Goal: Information Seeking & Learning: Learn about a topic

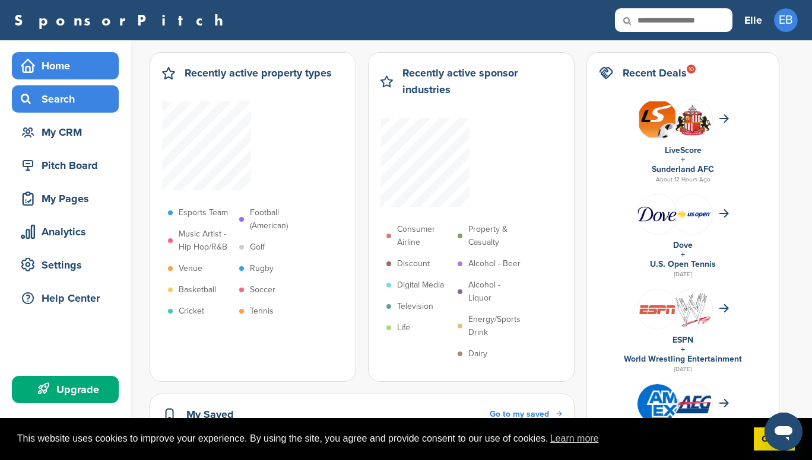
click at [54, 106] on div "Search" at bounding box center [68, 98] width 101 height 21
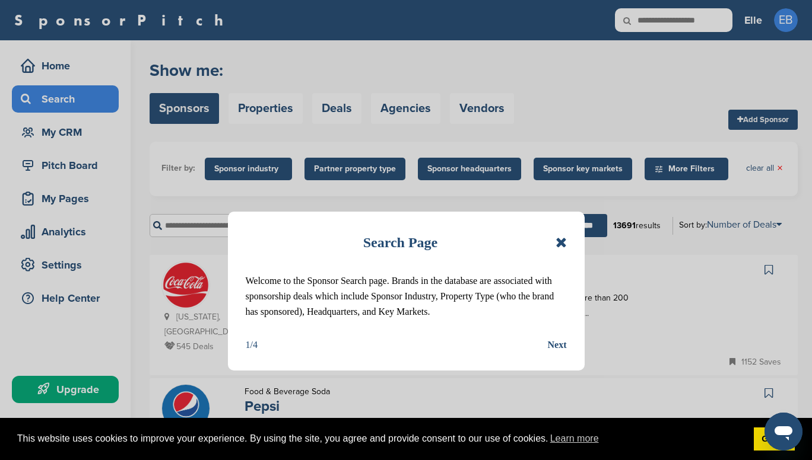
click at [555, 244] on icon at bounding box center [560, 243] width 11 height 14
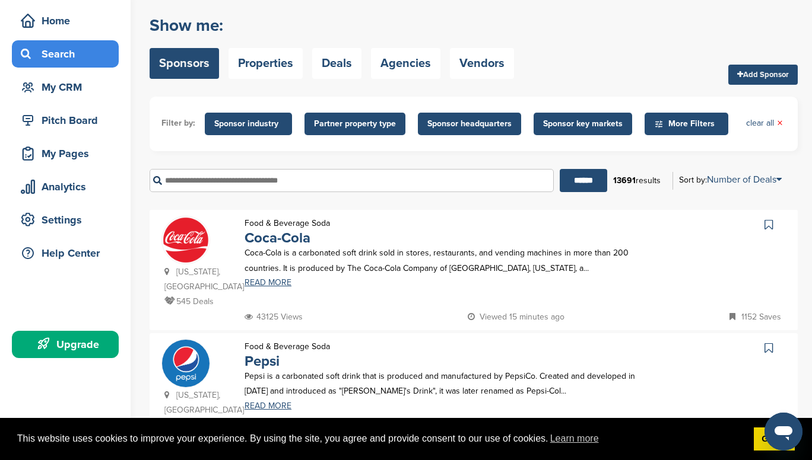
scroll to position [47, 0]
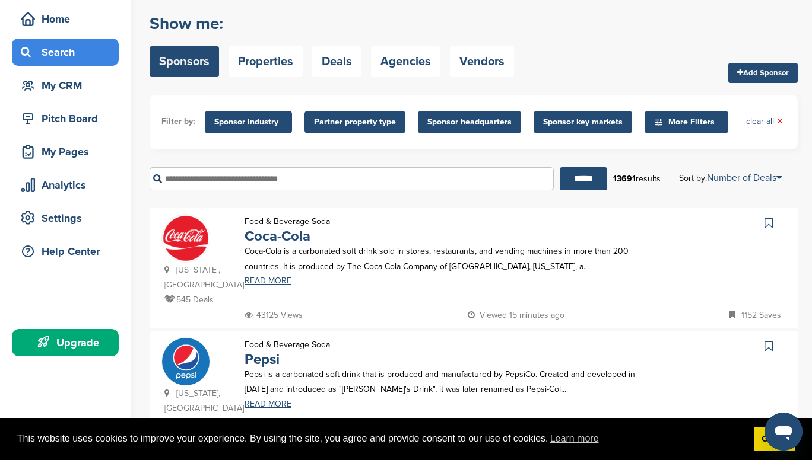
click at [575, 127] on span "Sponsor key markets" at bounding box center [582, 122] width 79 height 13
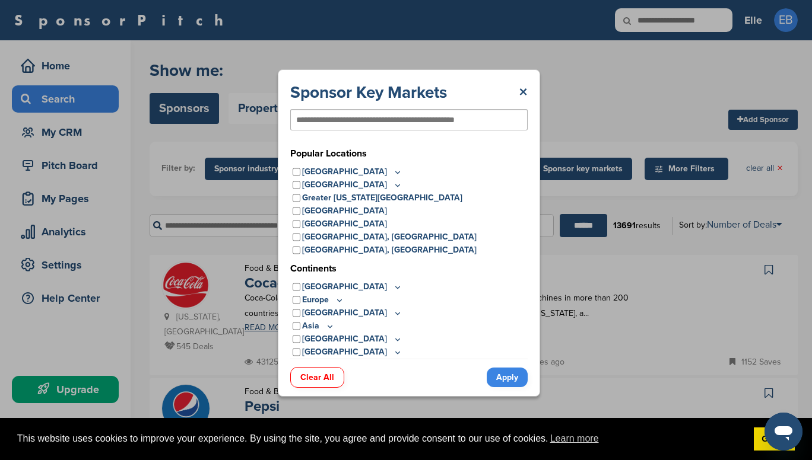
click at [341, 298] on icon at bounding box center [339, 300] width 9 height 10
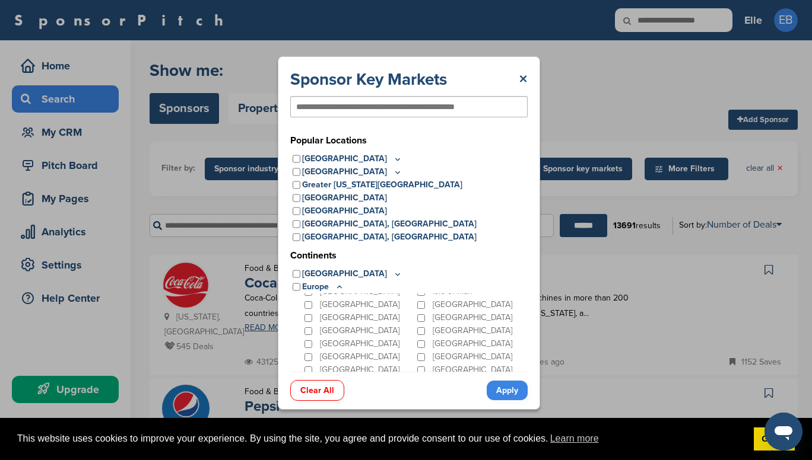
scroll to position [120, 0]
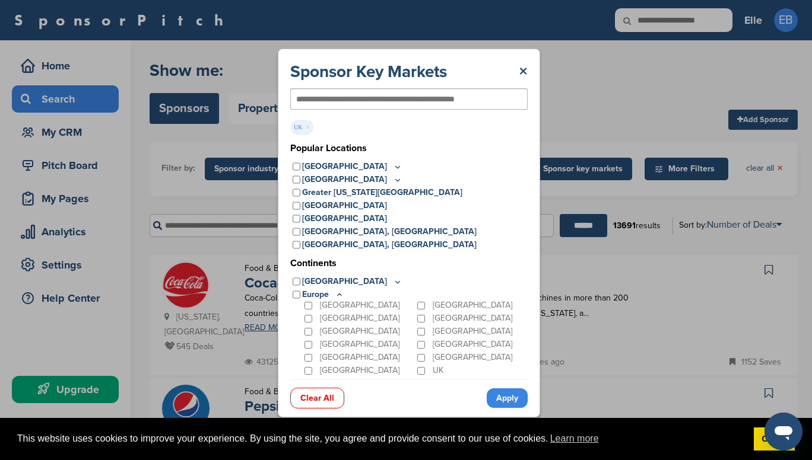
click at [511, 399] on link "Apply" at bounding box center [506, 399] width 41 height 20
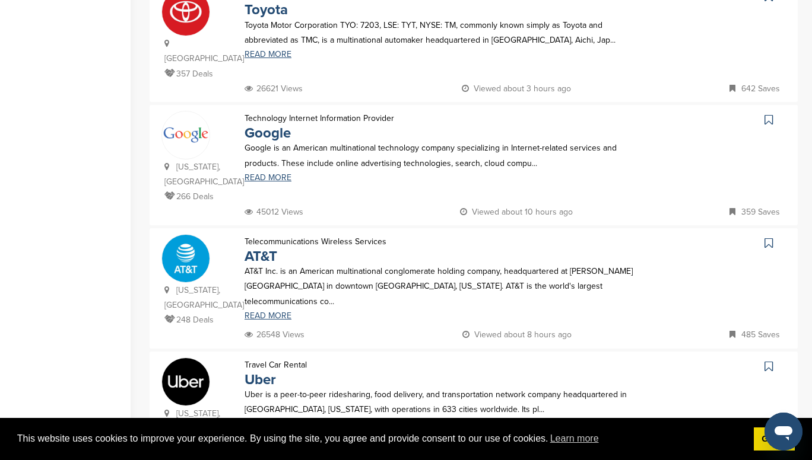
scroll to position [786, 0]
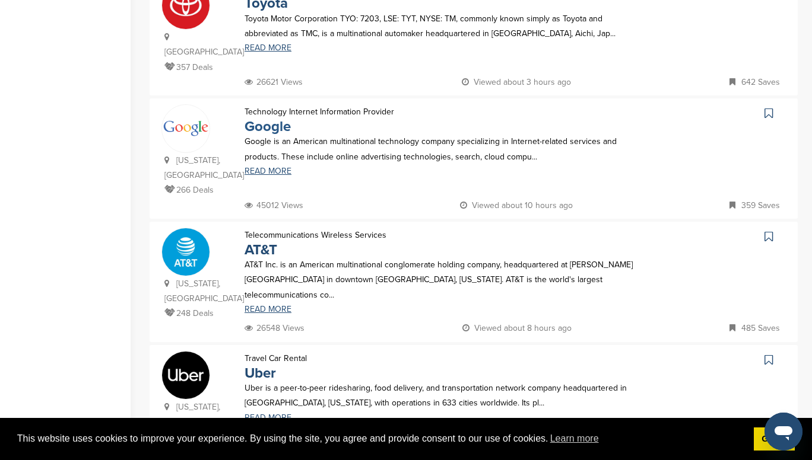
click at [269, 118] on link "Google" at bounding box center [267, 126] width 46 height 17
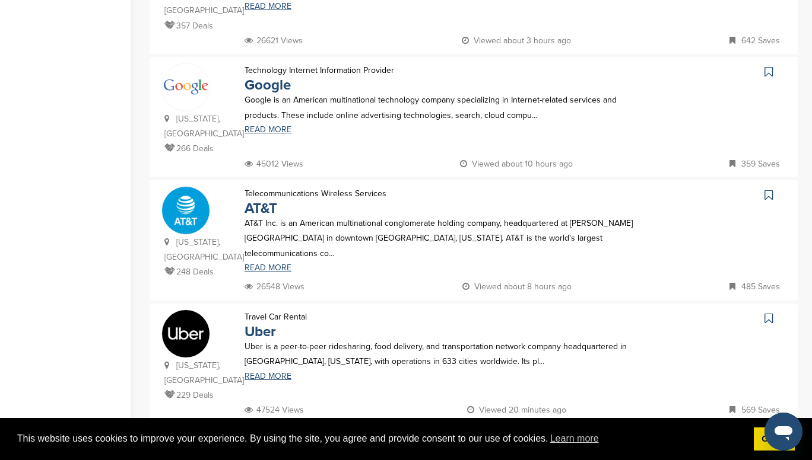
scroll to position [828, 0]
click at [275, 372] on link "READ MORE" at bounding box center [439, 376] width 391 height 8
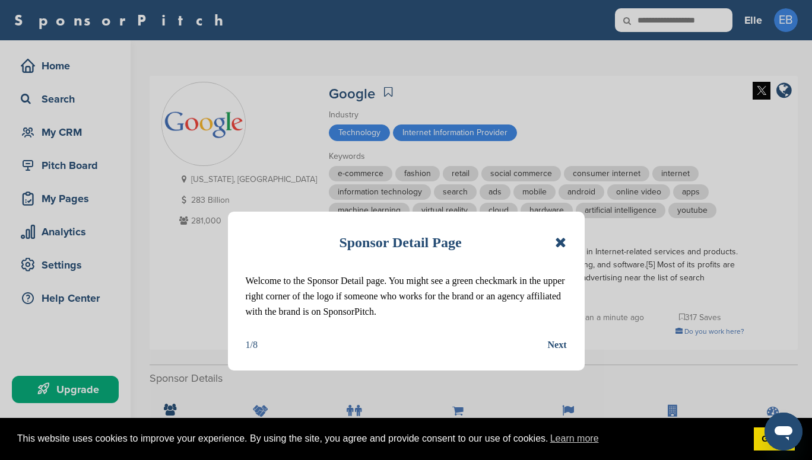
click at [561, 243] on icon at bounding box center [560, 243] width 11 height 14
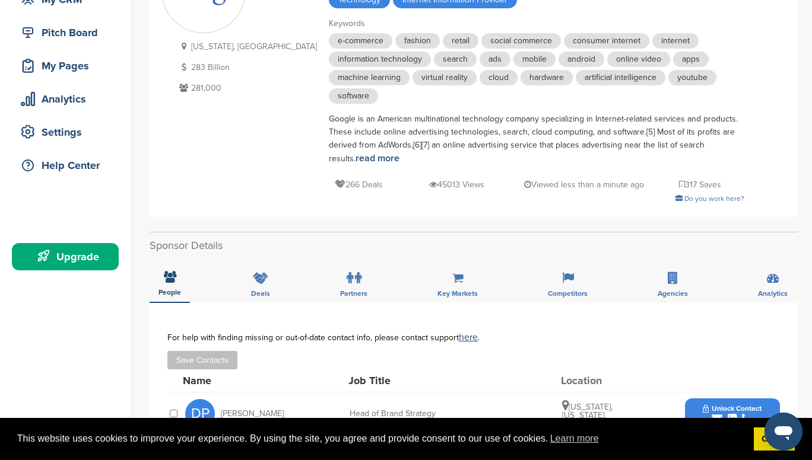
scroll to position [136, 0]
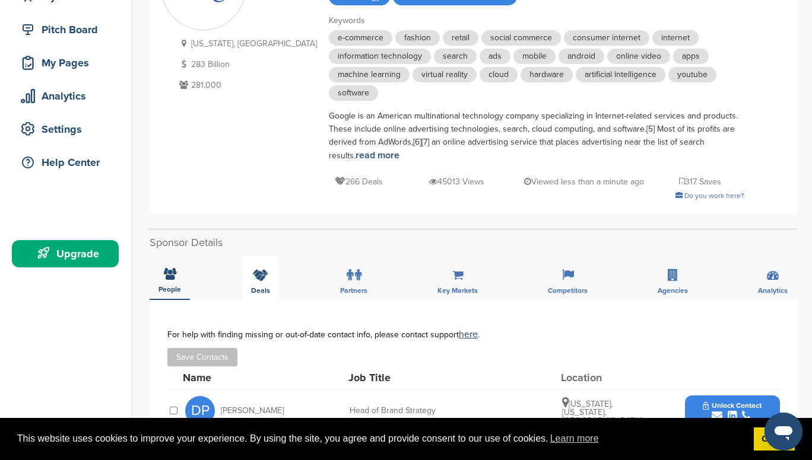
click at [248, 279] on div "Deals" at bounding box center [260, 278] width 37 height 44
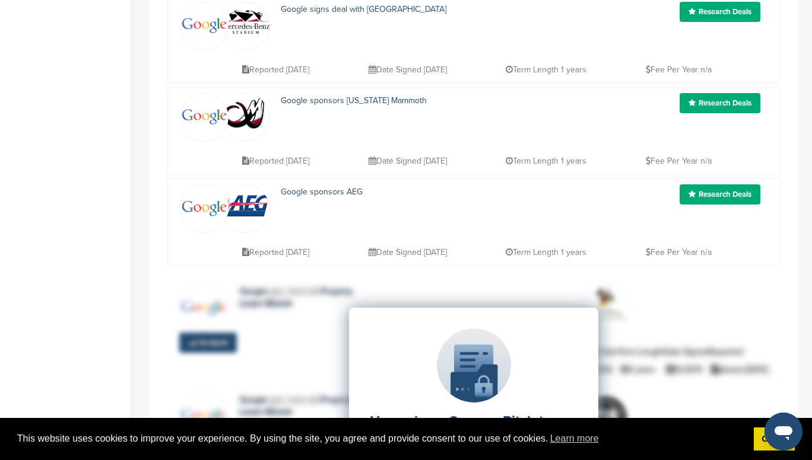
scroll to position [660, 0]
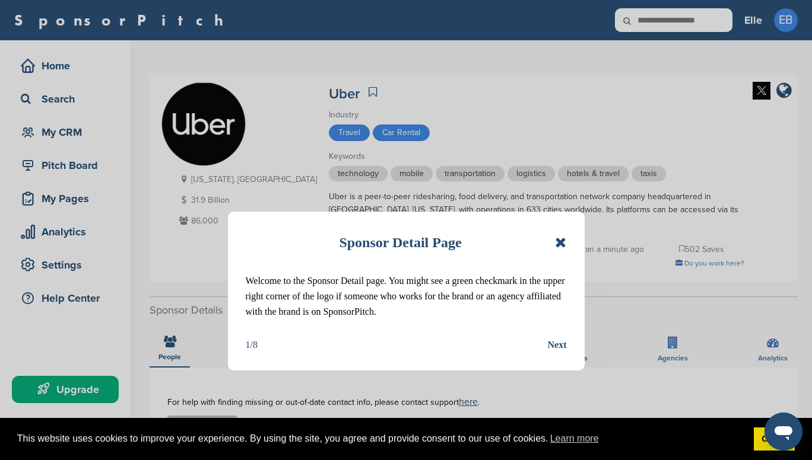
click at [559, 240] on icon at bounding box center [560, 243] width 11 height 14
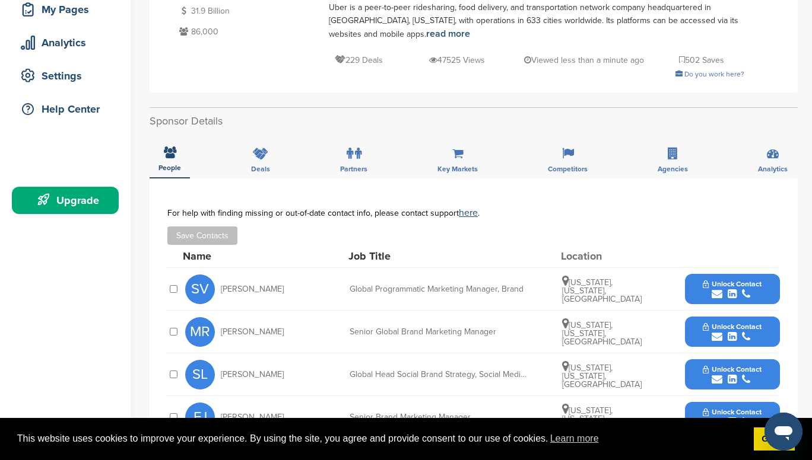
scroll to position [190, 0]
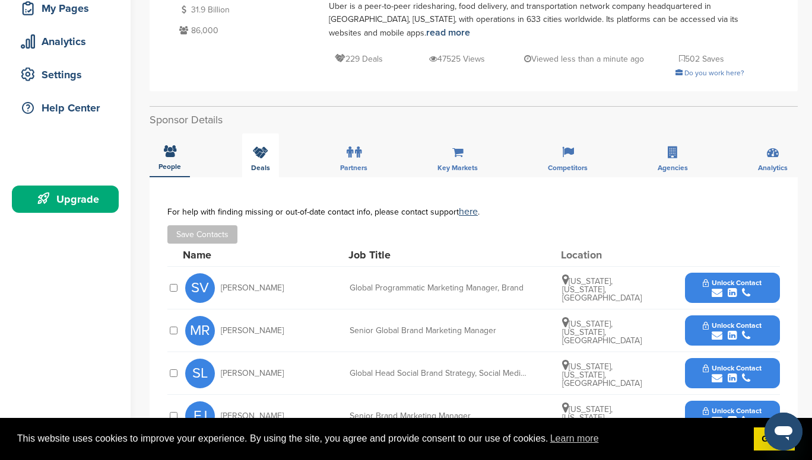
click at [260, 156] on icon at bounding box center [260, 153] width 15 height 12
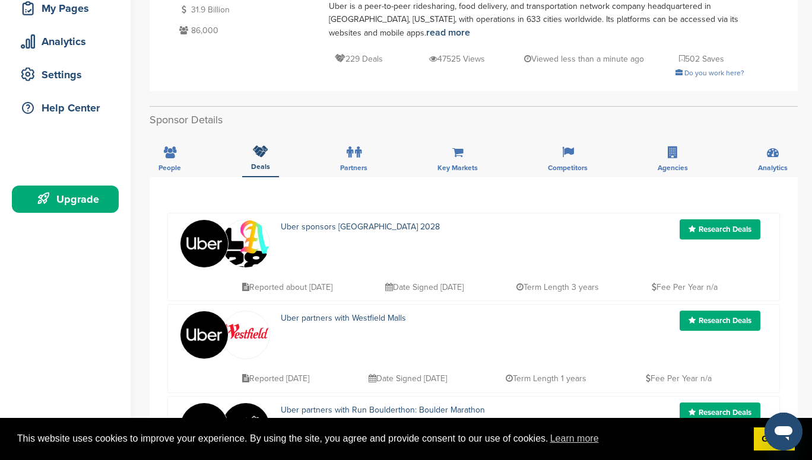
scroll to position [236, 0]
